Goal: Navigation & Orientation: Find specific page/section

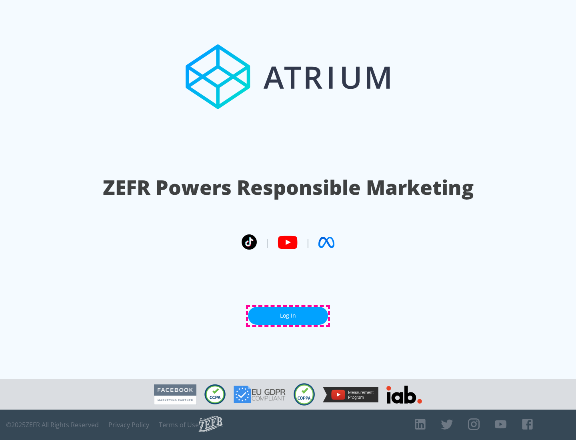
click at [288, 316] on link "Log In" at bounding box center [288, 316] width 80 height 18
